Goal: Task Accomplishment & Management: Complete application form

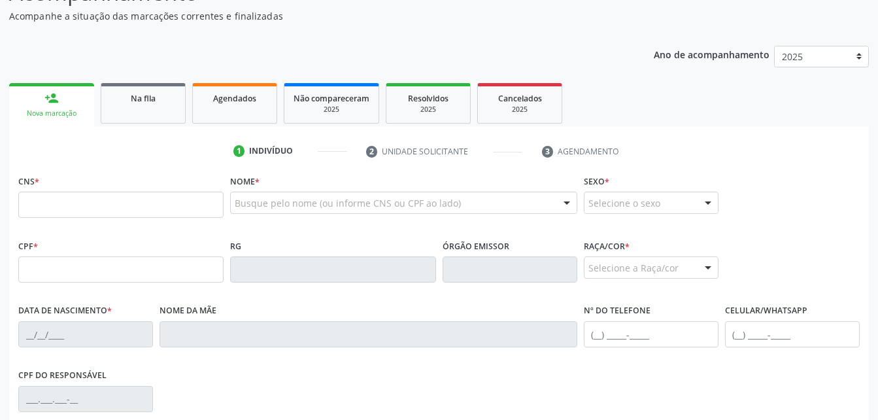
scroll to position [131, 0]
click at [179, 204] on input "text" at bounding box center [120, 204] width 205 height 26
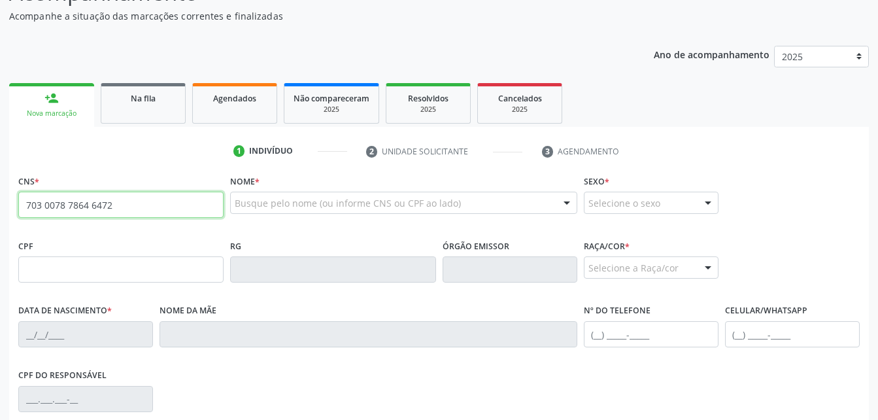
type input "703 0078 7864 6472"
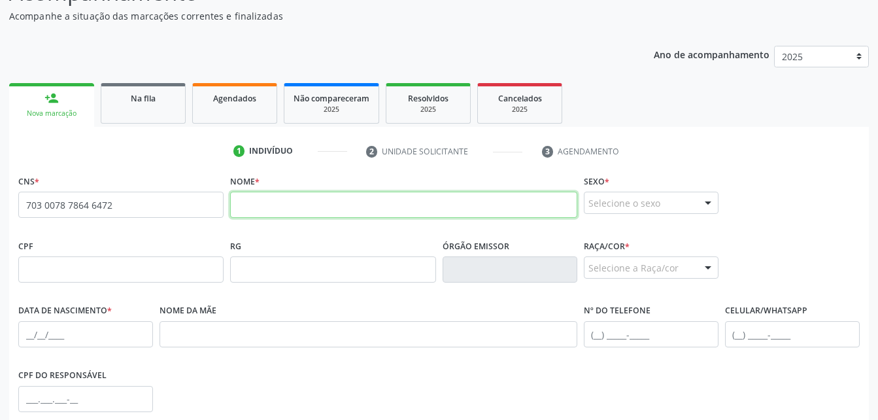
click at [261, 214] on input "text" at bounding box center [403, 204] width 346 height 26
paste input "[PERSON_NAME]"
type input "[PERSON_NAME]"
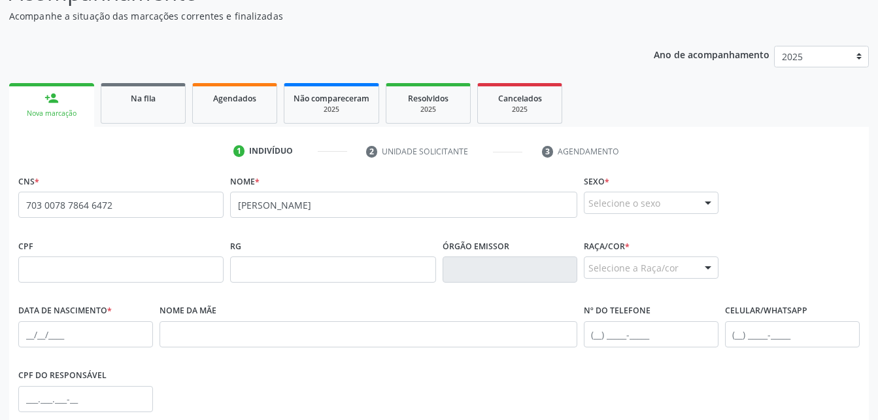
click at [662, 199] on div "Selecione o sexo" at bounding box center [651, 202] width 135 height 22
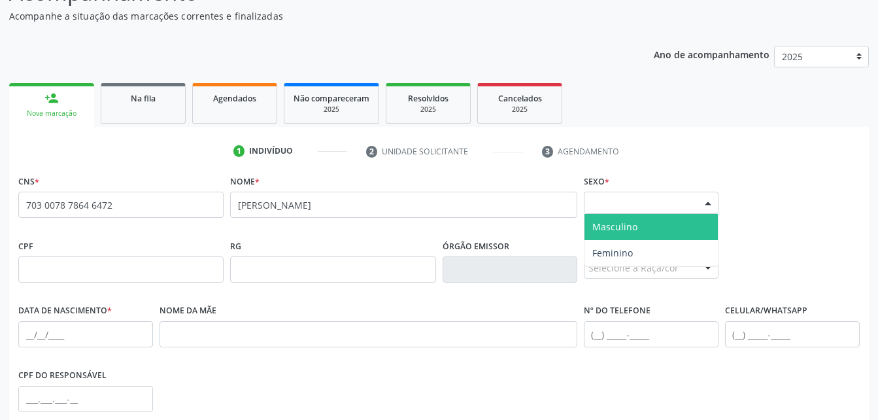
click at [669, 231] on span "Masculino" at bounding box center [650, 227] width 133 height 26
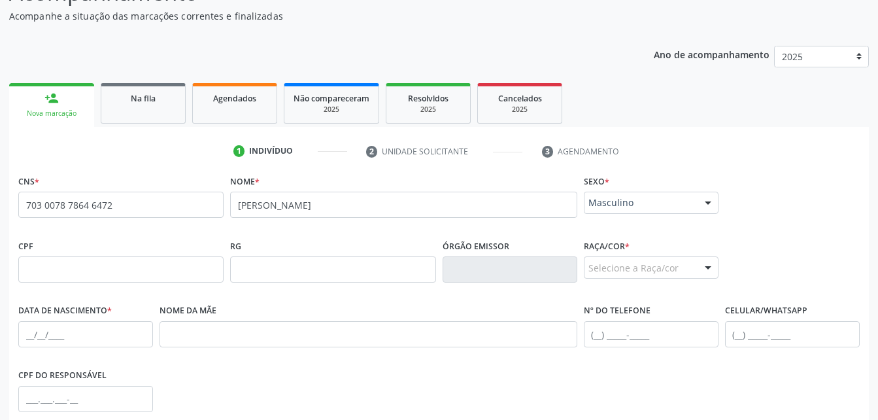
click at [669, 270] on div "Selecione a Raça/cor" at bounding box center [651, 267] width 135 height 22
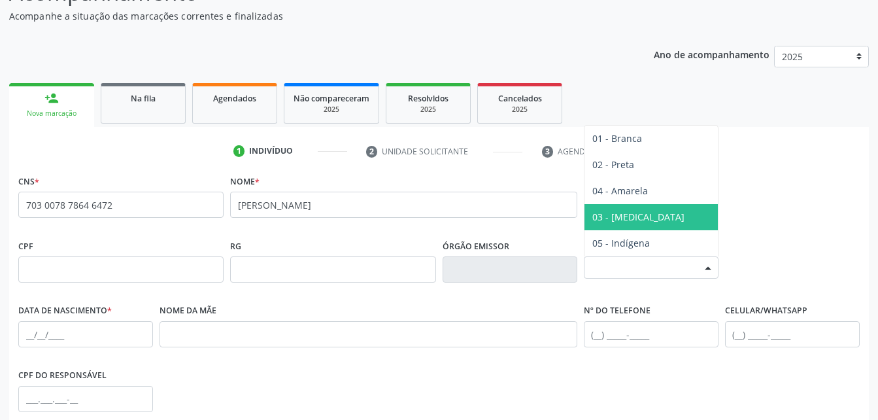
click at [659, 216] on span "03 - [MEDICAL_DATA]" at bounding box center [650, 217] width 133 height 26
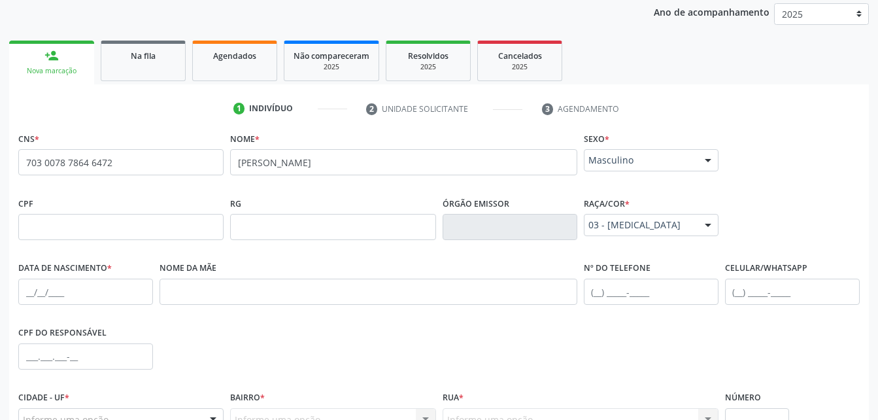
scroll to position [196, 0]
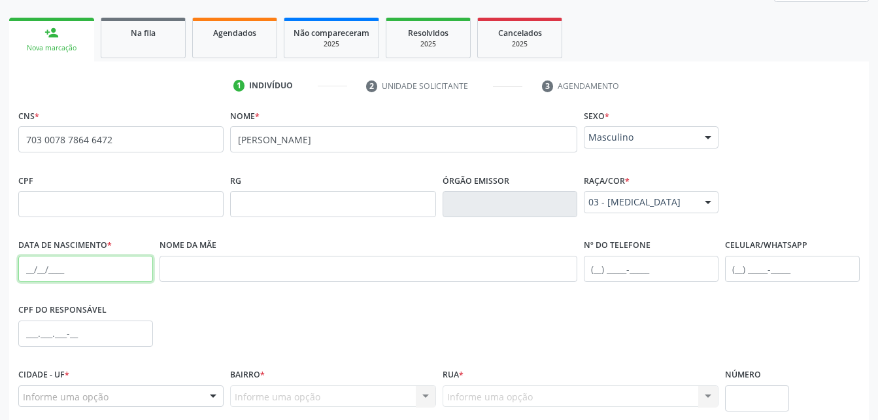
drag, startPoint x: 143, startPoint y: 278, endPoint x: 123, endPoint y: 33, distance: 245.3
click at [143, 278] on input "text" at bounding box center [85, 269] width 135 height 26
click at [101, 264] on input "text" at bounding box center [85, 269] width 135 height 26
paste input "[DATE]"
type input "[DATE]"
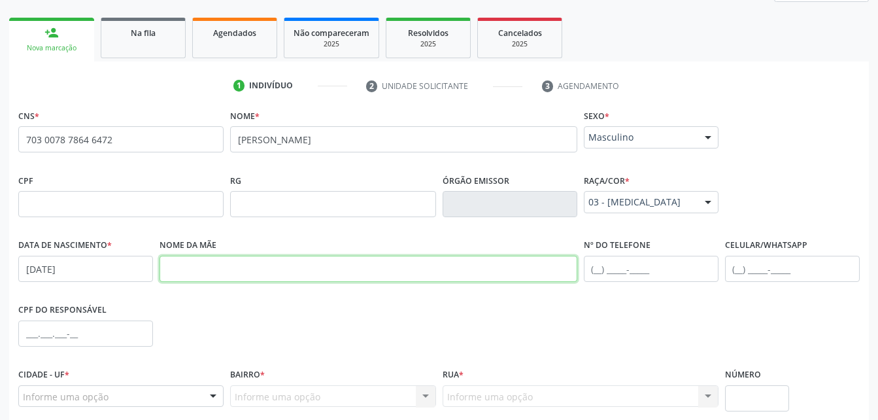
click at [441, 257] on input "text" at bounding box center [368, 269] width 418 height 26
click at [317, 257] on input "text" at bounding box center [368, 269] width 418 height 26
paste input "[PERSON_NAME]"
type input "[PERSON_NAME]"
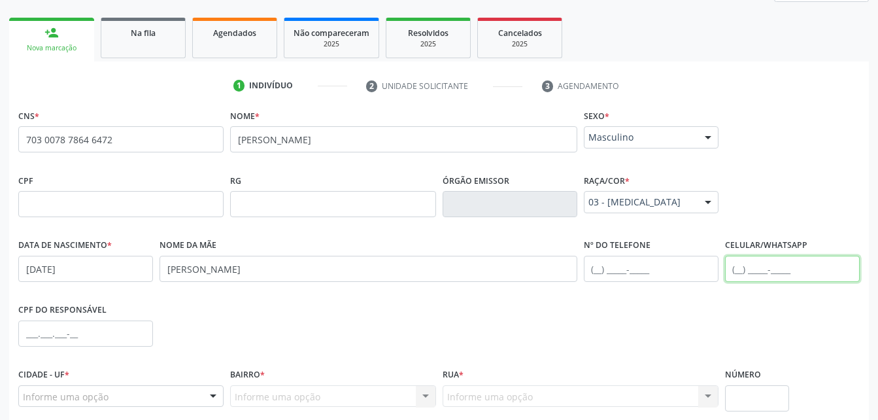
click at [734, 274] on input "text" at bounding box center [792, 269] width 135 height 26
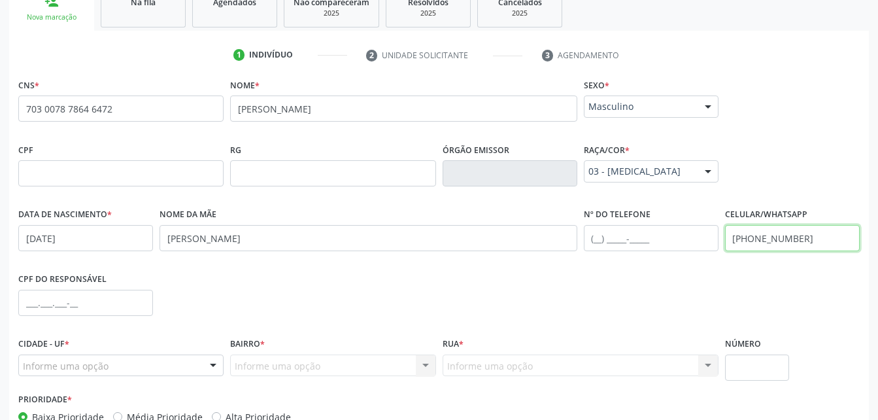
scroll to position [307, 0]
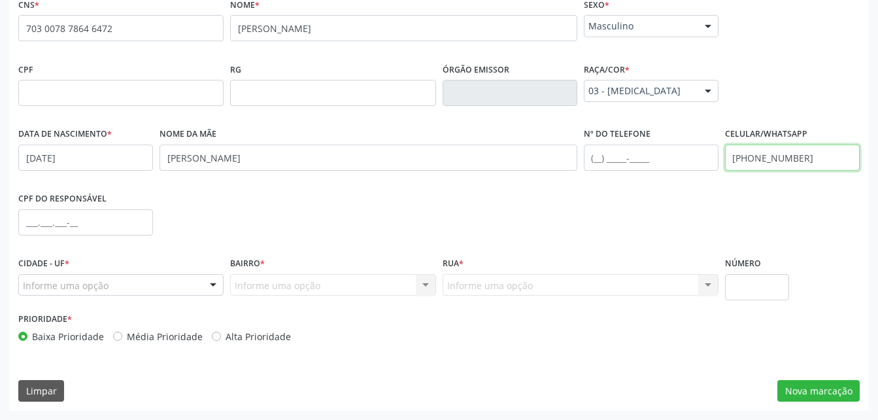
type input "[PHONE_NUMBER]"
click at [141, 286] on div "Informe uma opção" at bounding box center [120, 285] width 205 height 22
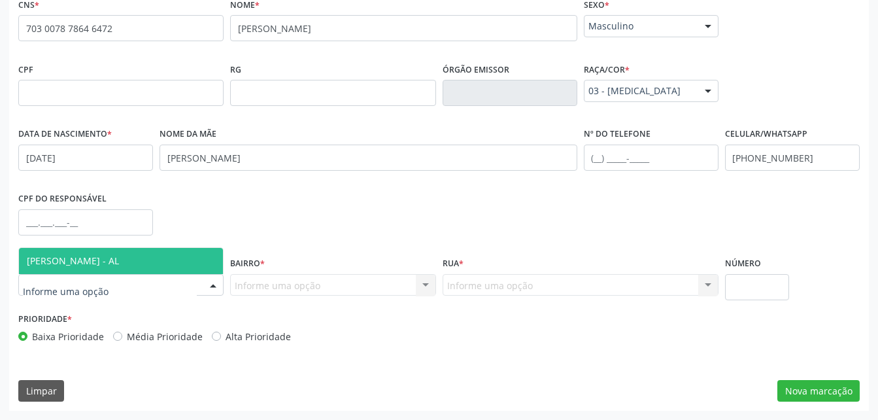
click at [126, 259] on span "[PERSON_NAME] - AL" at bounding box center [121, 261] width 204 height 26
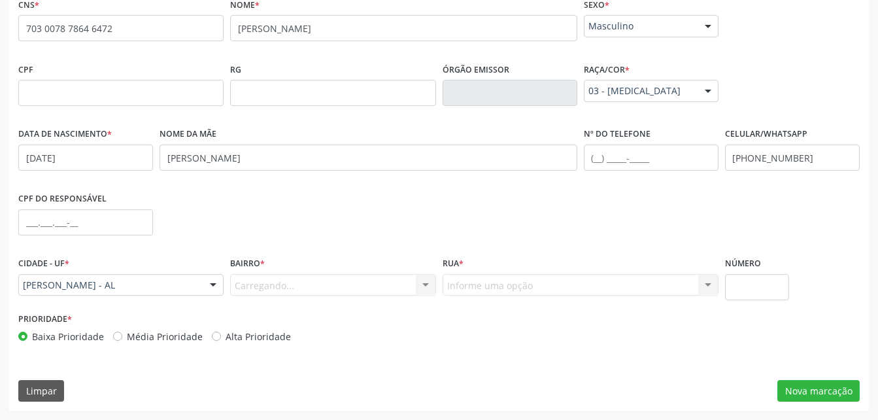
click at [298, 286] on div "Carregando... Nenhum resultado encontrado para: " " Nenhuma opção encontrada. D…" at bounding box center [332, 285] width 205 height 22
click at [328, 286] on div "Informe uma opção" at bounding box center [332, 285] width 205 height 22
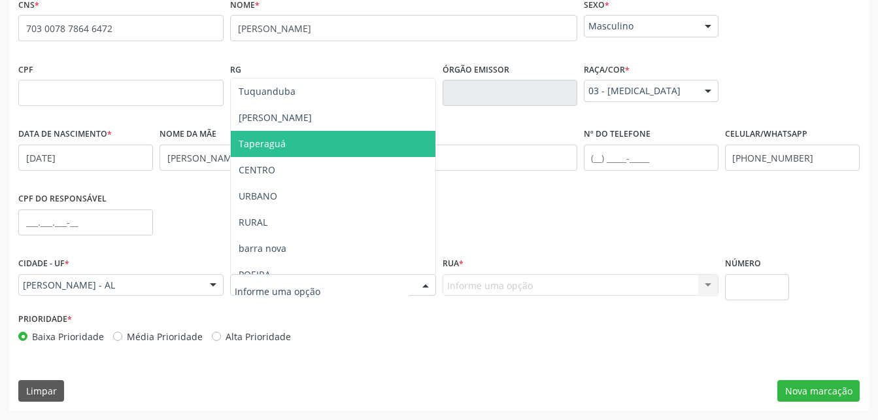
click at [289, 146] on span "Taperaguá" at bounding box center [333, 144] width 204 height 26
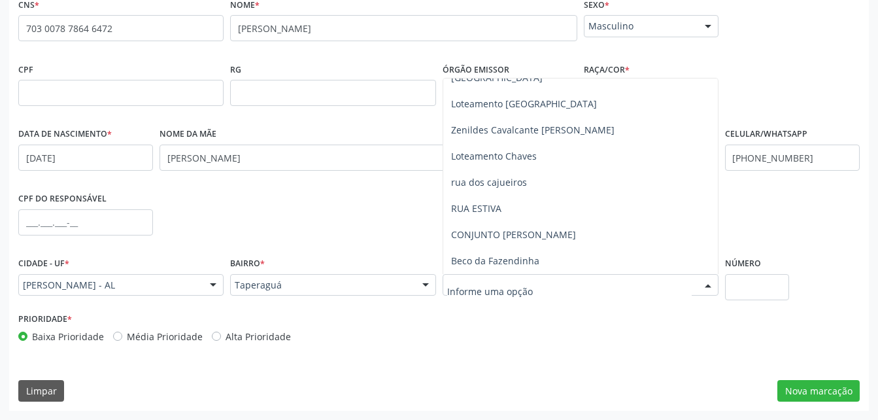
scroll to position [171, 0]
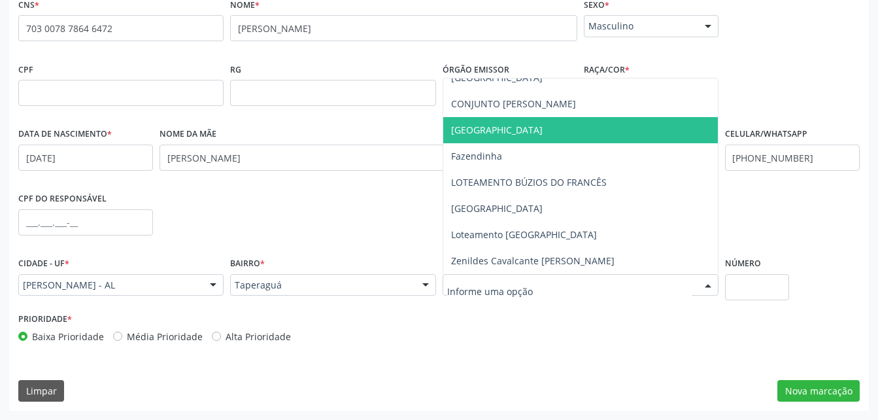
click at [478, 132] on span "[GEOGRAPHIC_DATA]" at bounding box center [496, 130] width 91 height 12
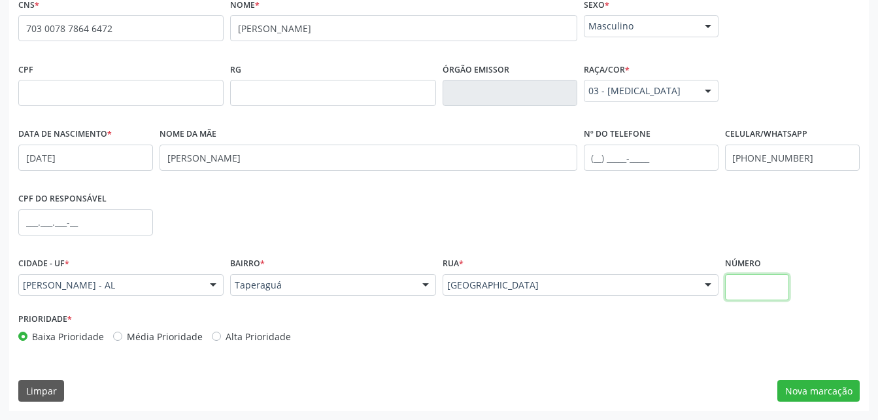
click at [765, 286] on input "text" at bounding box center [757, 287] width 64 height 26
type input "0"
click at [826, 399] on button "Nova marcação" at bounding box center [818, 391] width 82 height 22
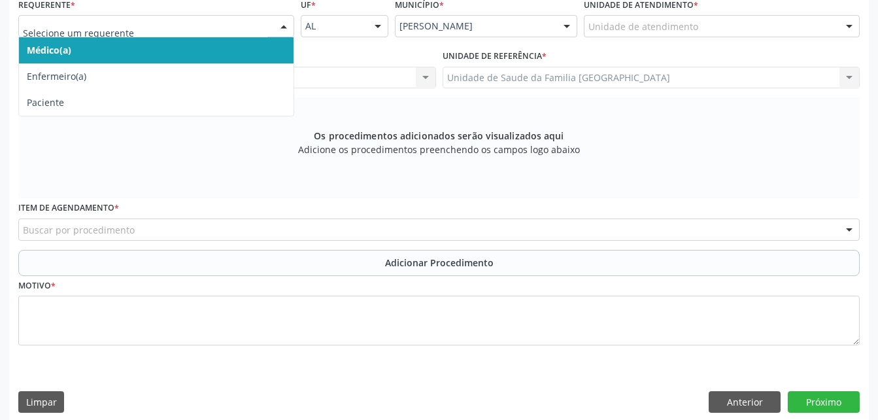
click at [280, 30] on div at bounding box center [284, 27] width 20 height 22
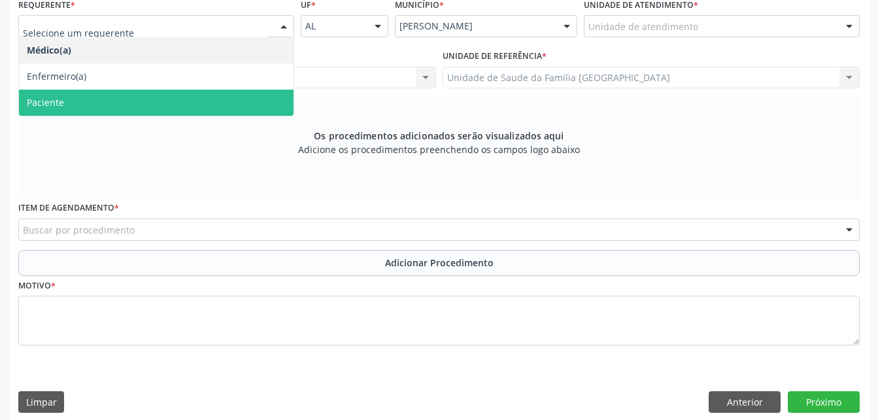
click at [265, 101] on span "Paciente" at bounding box center [156, 103] width 274 height 26
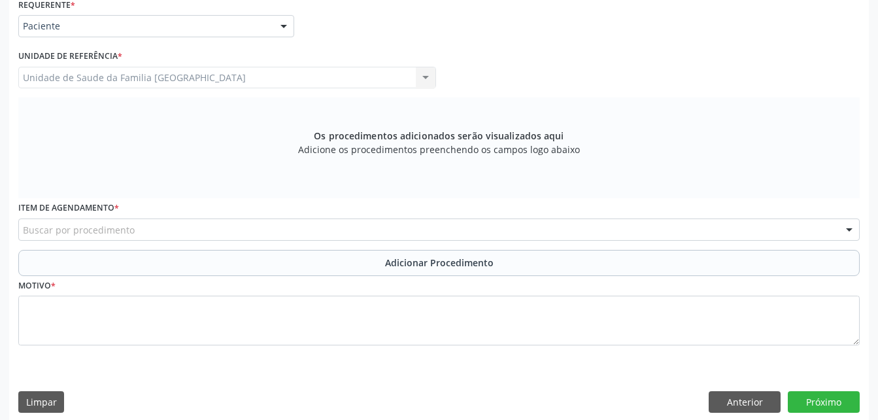
click at [271, 220] on div "Buscar por procedimento" at bounding box center [438, 229] width 841 height 22
click at [23, 227] on input "text" at bounding box center [23, 236] width 0 height 26
type input "psiquiat"
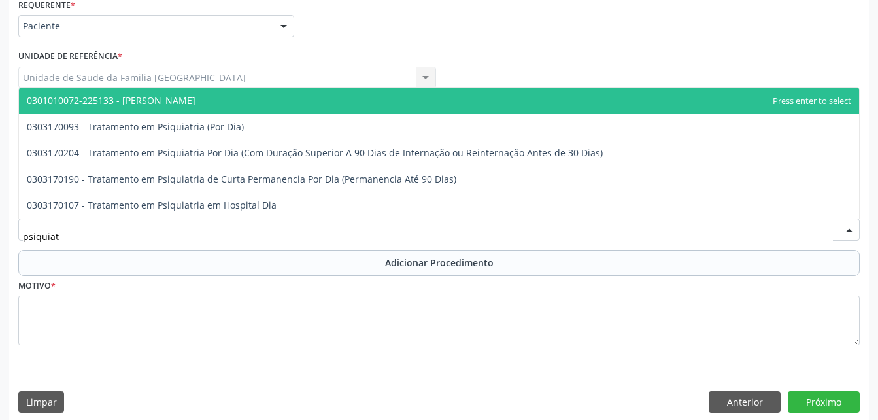
click at [265, 106] on span "0301010072-225133 - [PERSON_NAME]" at bounding box center [439, 101] width 840 height 26
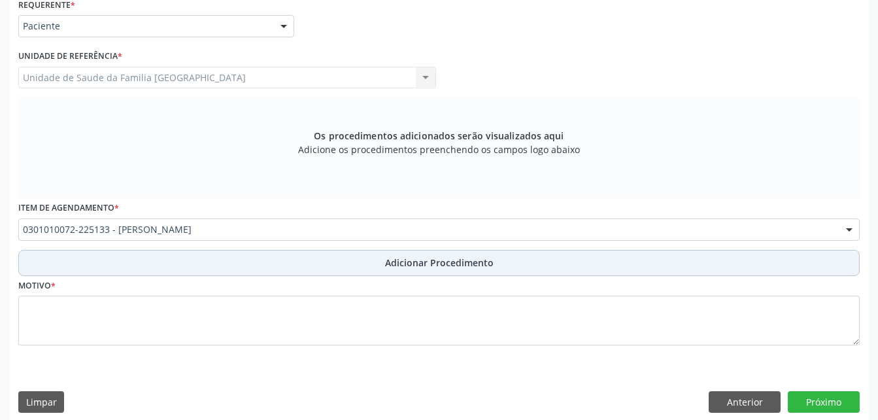
click at [345, 258] on button "Adicionar Procedimento" at bounding box center [438, 263] width 841 height 26
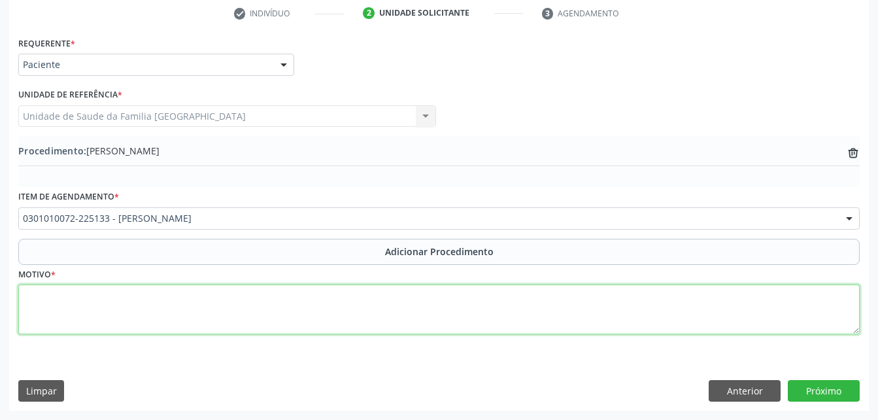
click at [342, 317] on textarea at bounding box center [438, 309] width 841 height 50
type textarea "depresão"
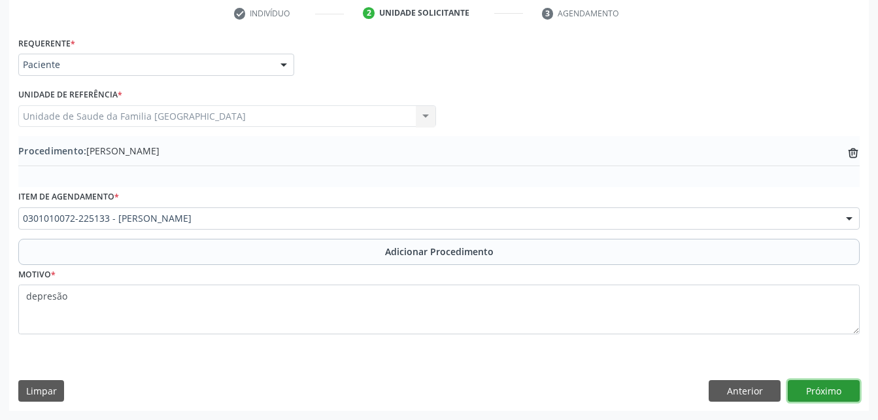
click at [806, 387] on button "Próximo" at bounding box center [824, 391] width 72 height 22
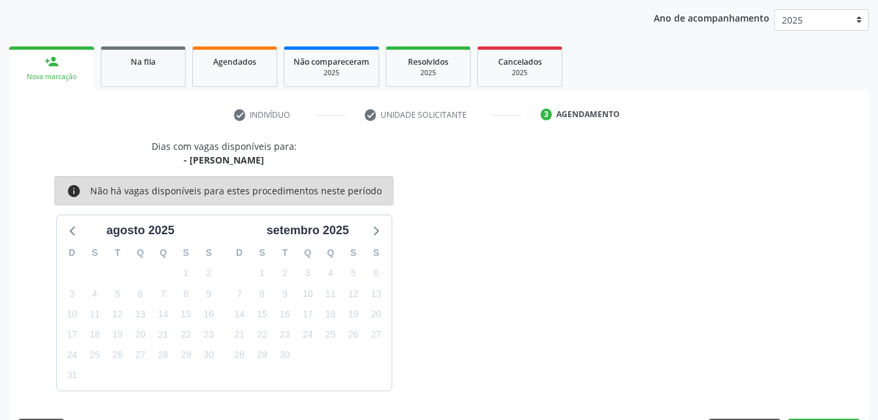
scroll to position [206, 0]
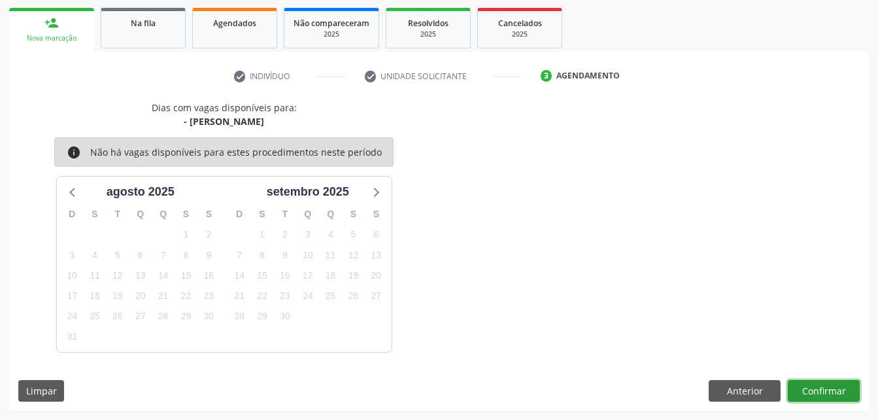
click at [823, 393] on button "Confirmar" at bounding box center [824, 391] width 72 height 22
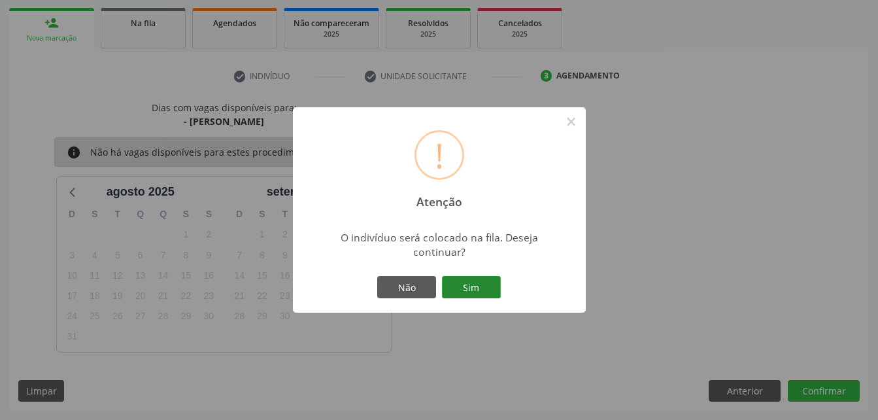
click at [476, 277] on button "Sim" at bounding box center [471, 287] width 59 height 22
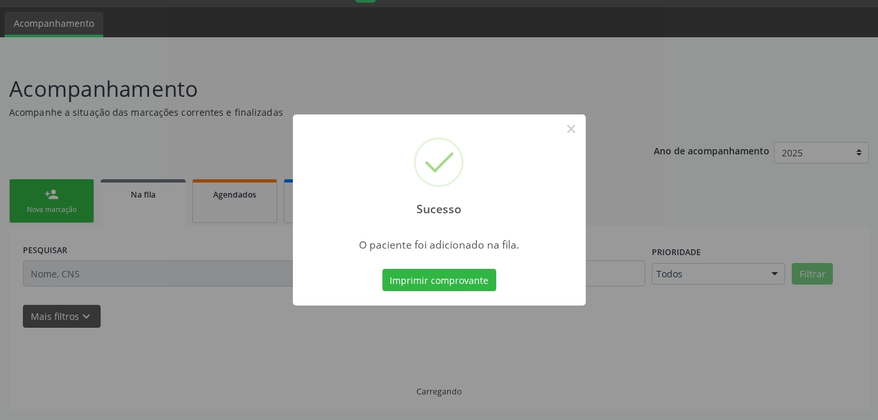
scroll to position [35, 0]
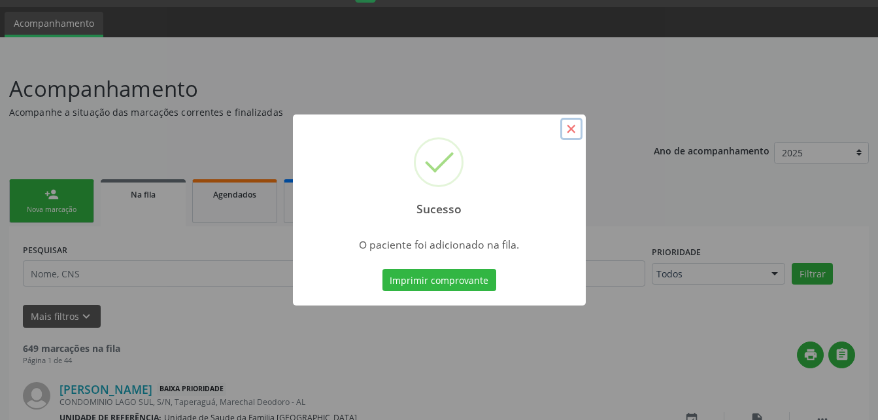
click at [578, 129] on button "×" at bounding box center [571, 129] width 22 height 22
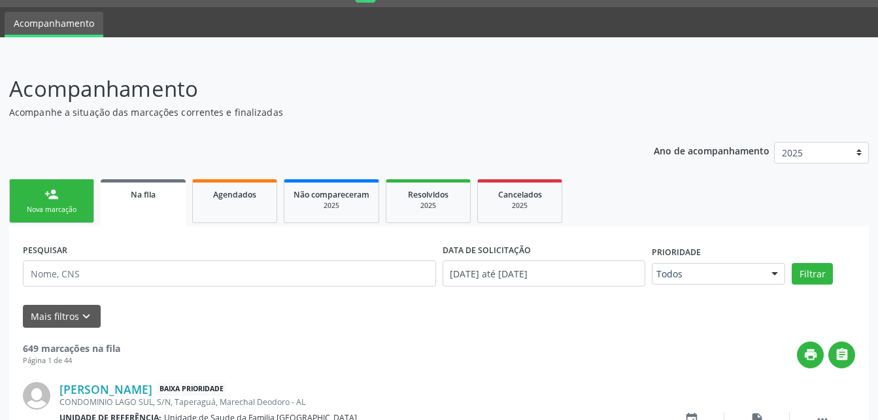
click at [71, 193] on link "person_add Nova marcação" at bounding box center [51, 201] width 85 height 44
